Goal: Task Accomplishment & Management: Manage account settings

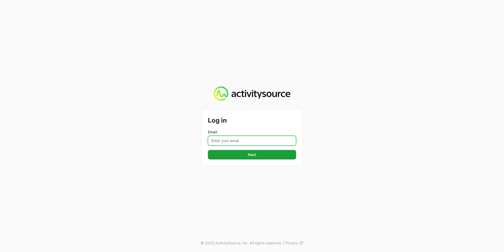
click at [245, 141] on input "Email" at bounding box center [252, 140] width 88 height 10
type input "john.aziz@nextgen.group"
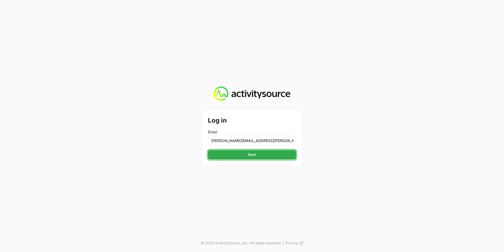
click at [257, 154] on button "Next" at bounding box center [252, 154] width 88 height 9
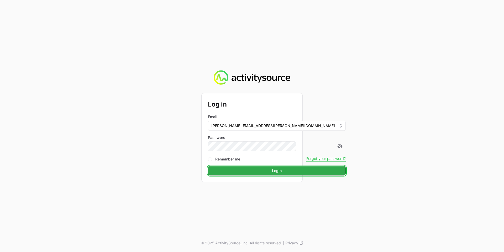
click at [254, 166] on button "Login" at bounding box center [277, 170] width 138 height 9
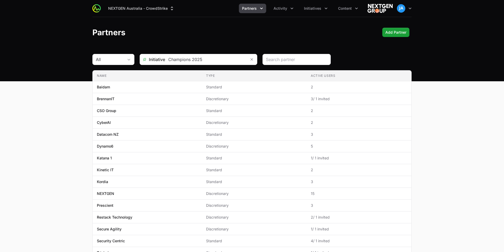
click at [312, 20] on header "Partners Add Partner" at bounding box center [252, 32] width 504 height 30
click at [325, 8] on icon "Initiatives menu" at bounding box center [325, 8] width 5 height 5
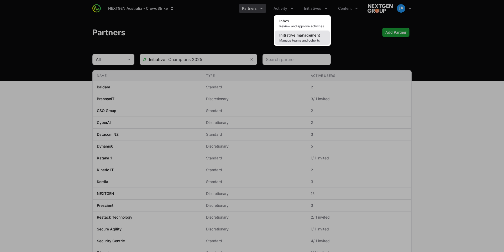
click at [311, 41] on span "Manage teams and cohorts" at bounding box center [302, 40] width 46 height 4
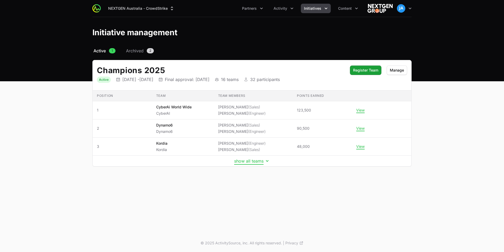
click at [246, 158] on button "show all teams" at bounding box center [252, 160] width 36 height 5
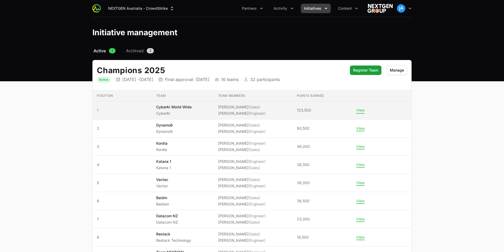
click at [359, 109] on button "View" at bounding box center [360, 110] width 8 height 5
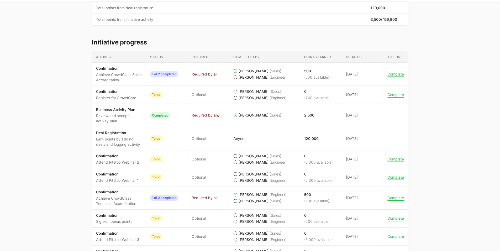
scroll to position [134, 0]
